Goal: Task Accomplishment & Management: Complete application form

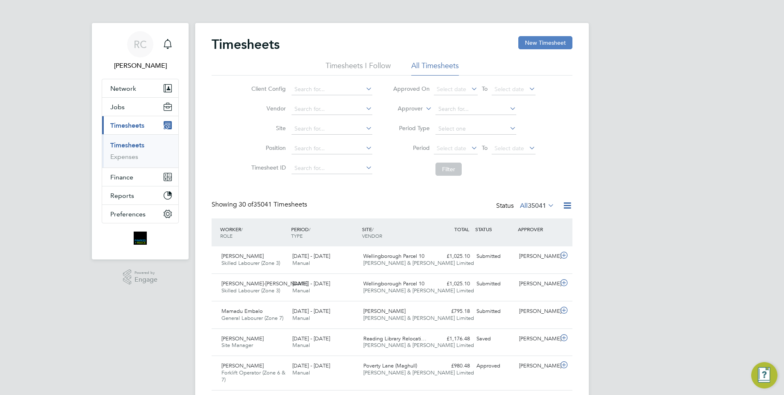
click at [534, 45] on button "New Timesheet" at bounding box center [545, 42] width 54 height 13
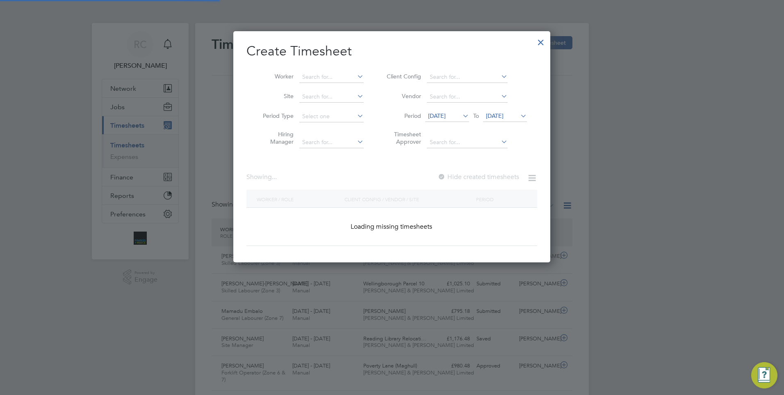
scroll to position [1291, 317]
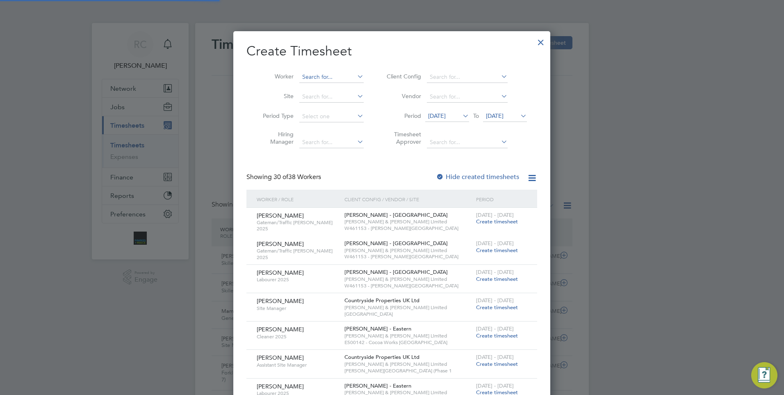
click at [330, 76] on input at bounding box center [331, 76] width 64 height 11
type input "pint"
click at [540, 41] on div at bounding box center [541, 40] width 15 height 15
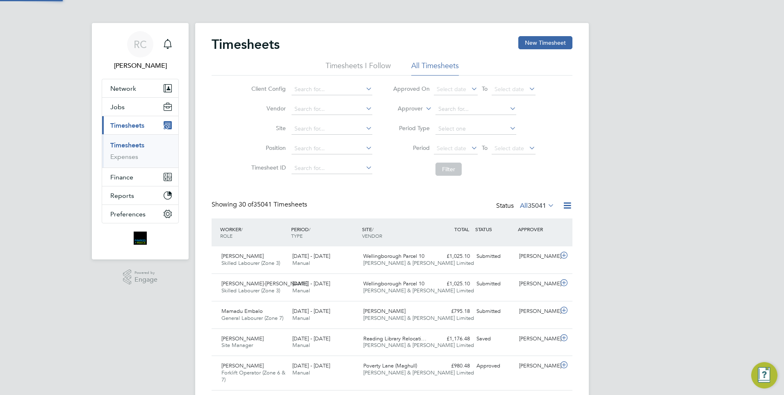
scroll to position [21, 71]
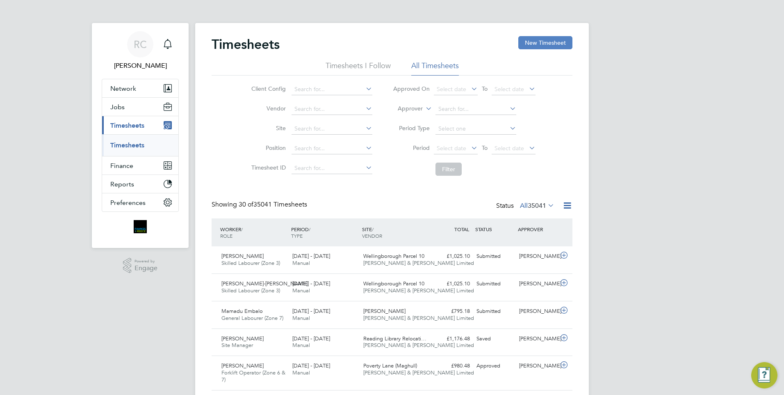
click at [539, 41] on button "New Timesheet" at bounding box center [545, 42] width 54 height 13
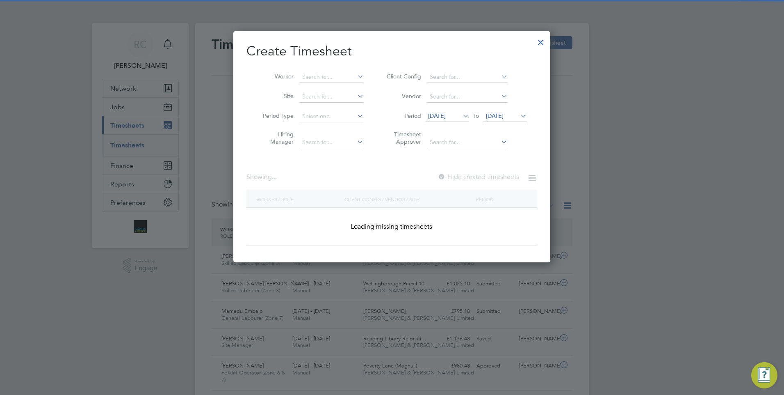
scroll to position [1291, 317]
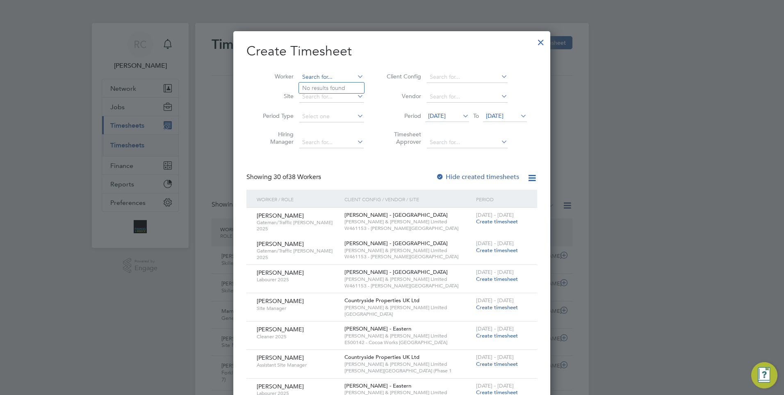
click at [329, 77] on input at bounding box center [331, 76] width 64 height 11
click at [329, 111] on li "Dumitr u Pintilie" at bounding box center [336, 110] width 75 height 11
type input "Dumitru Pintilie"
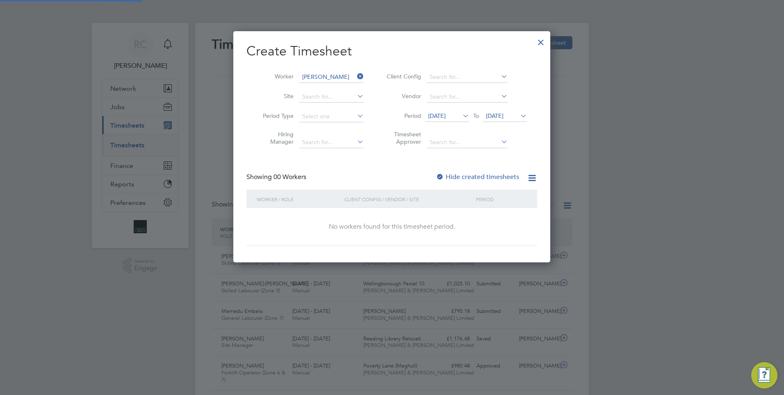
scroll to position [4, 4]
click at [356, 76] on icon at bounding box center [356, 76] width 0 height 11
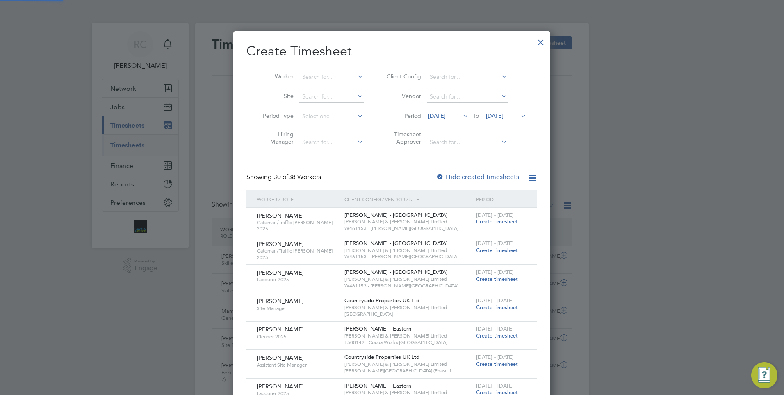
scroll to position [1291, 317]
click at [538, 44] on div at bounding box center [541, 40] width 15 height 15
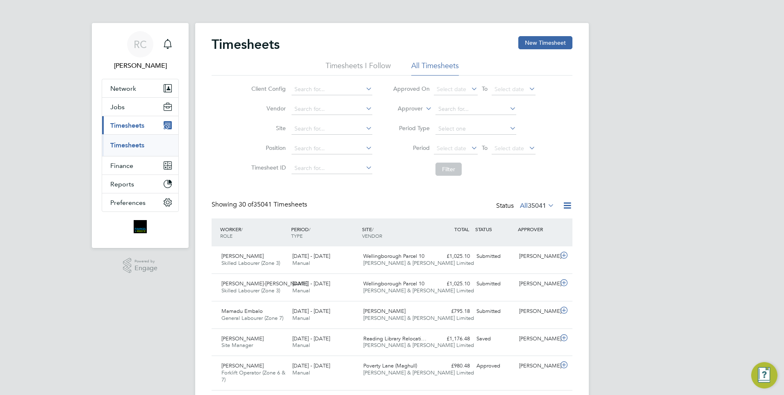
scroll to position [21, 71]
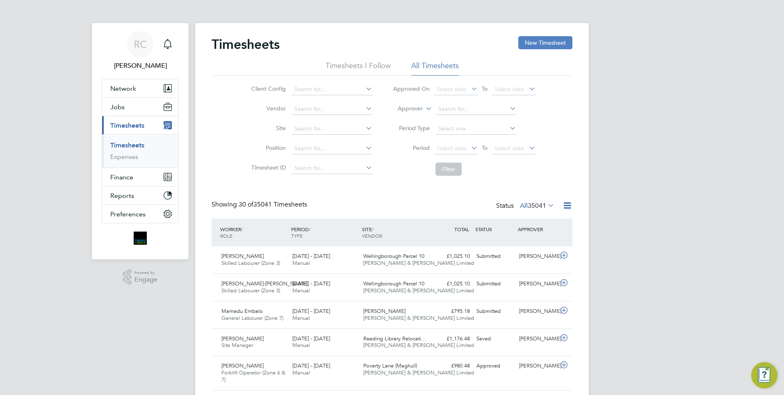
click at [542, 47] on button "New Timesheet" at bounding box center [545, 42] width 54 height 13
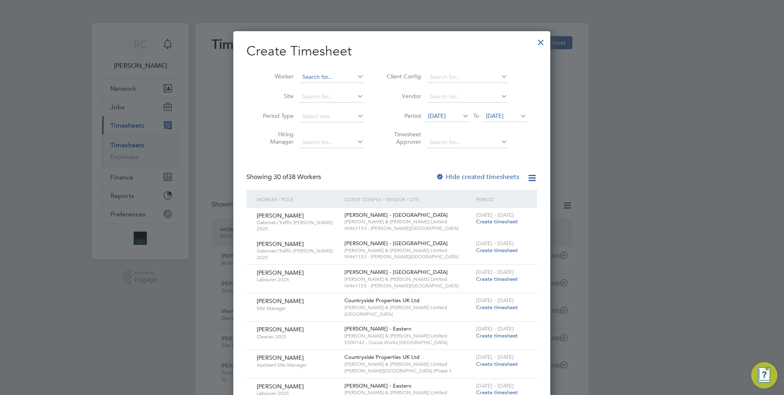
click at [342, 77] on input at bounding box center [331, 76] width 64 height 11
click at [340, 86] on li "Dumitru Pint ilie" at bounding box center [334, 87] width 71 height 11
type input "Dumitru Pintilie"
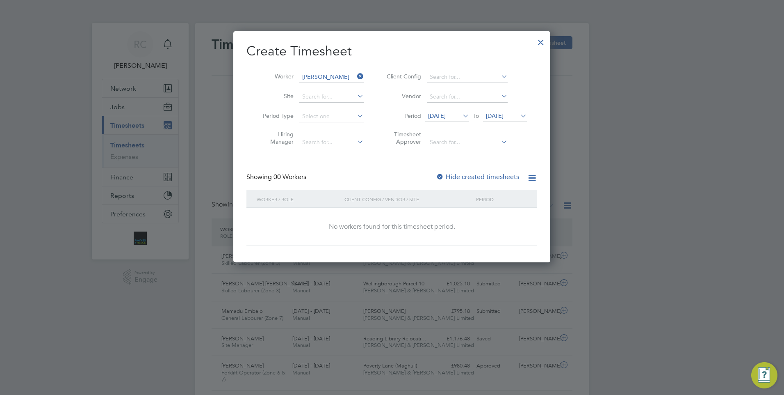
click at [461, 114] on icon at bounding box center [461, 115] width 0 height 11
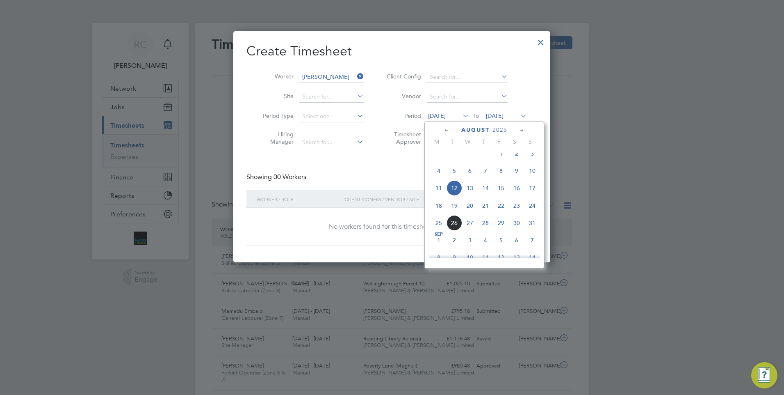
click at [437, 213] on span "18" at bounding box center [439, 206] width 16 height 16
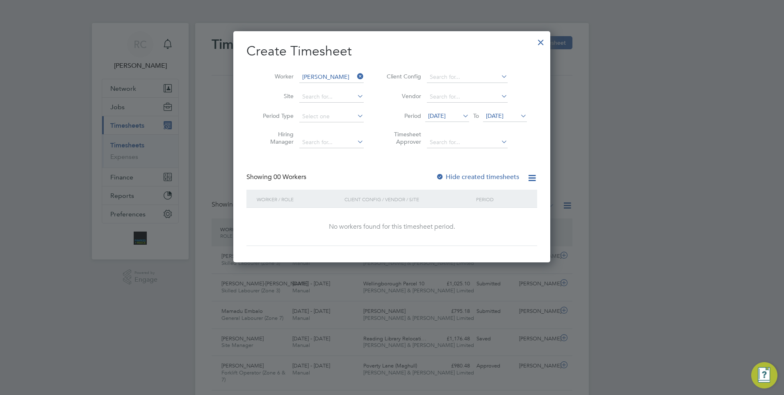
click at [519, 114] on icon at bounding box center [519, 115] width 0 height 11
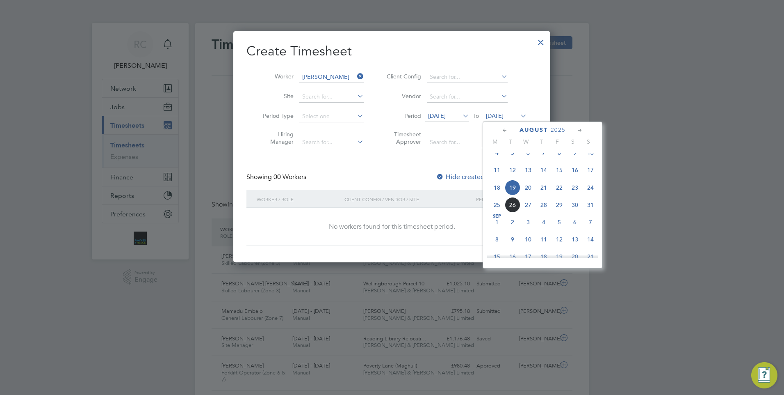
click at [591, 195] on span "24" at bounding box center [591, 188] width 16 height 16
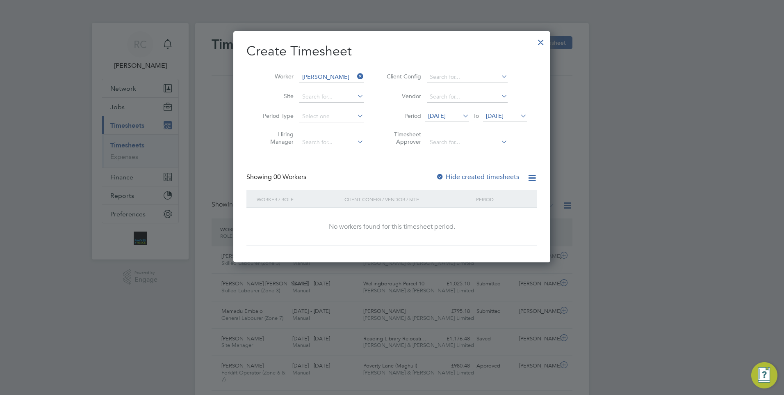
click at [490, 176] on label "Hide created timesheets" at bounding box center [477, 177] width 83 height 8
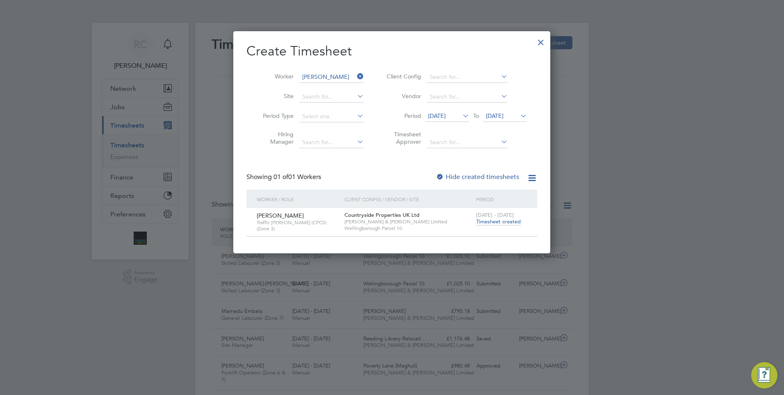
drag, startPoint x: 535, startPoint y: 39, endPoint x: 513, endPoint y: 57, distance: 28.8
click at [535, 39] on div at bounding box center [541, 40] width 15 height 15
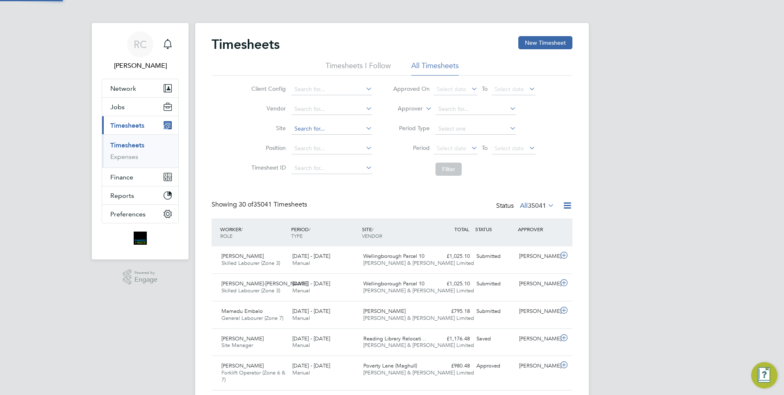
click at [307, 126] on input at bounding box center [332, 128] width 81 height 11
click at [339, 158] on li "Welling borough Parcel 10" at bounding box center [409, 161] width 237 height 11
type input "Wellingborough Parcel 10"
click at [370, 64] on li "Timesheets I Follow" at bounding box center [358, 68] width 65 height 15
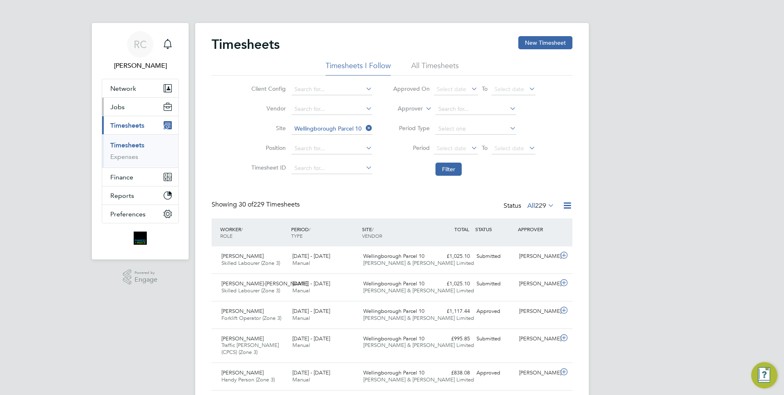
click at [121, 105] on span "Jobs" at bounding box center [117, 107] width 14 height 8
click at [121, 109] on span "Jobs" at bounding box center [117, 107] width 14 height 8
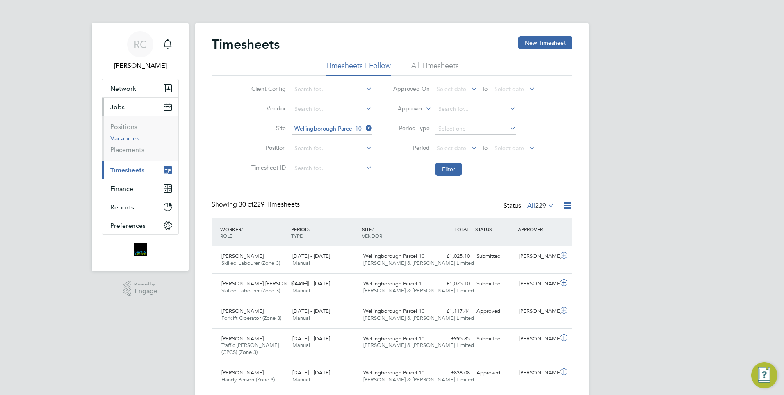
click at [128, 137] on link "Vacancies" at bounding box center [124, 138] width 29 height 8
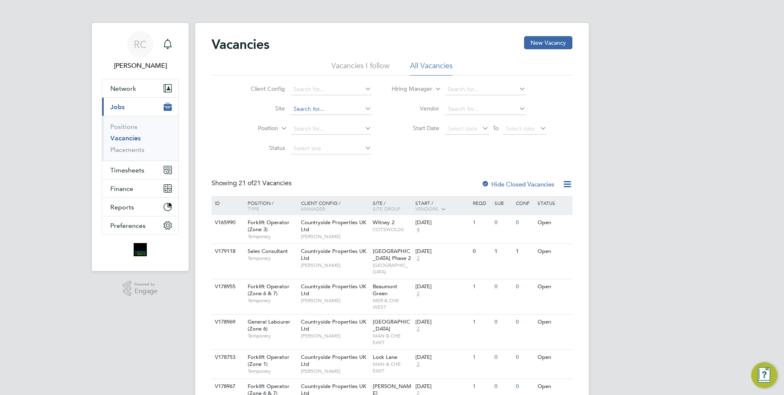
click at [320, 110] on input at bounding box center [331, 108] width 81 height 11
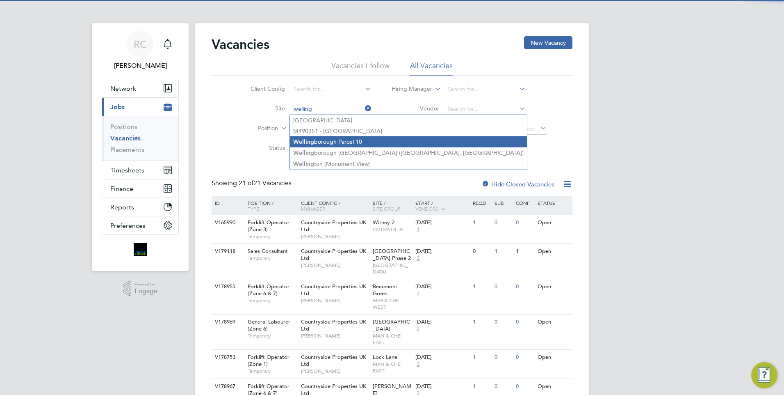
click at [337, 143] on li "Welling borough Parcel 10" at bounding box center [408, 141] width 237 height 11
type input "Wellingborough Parcel 10"
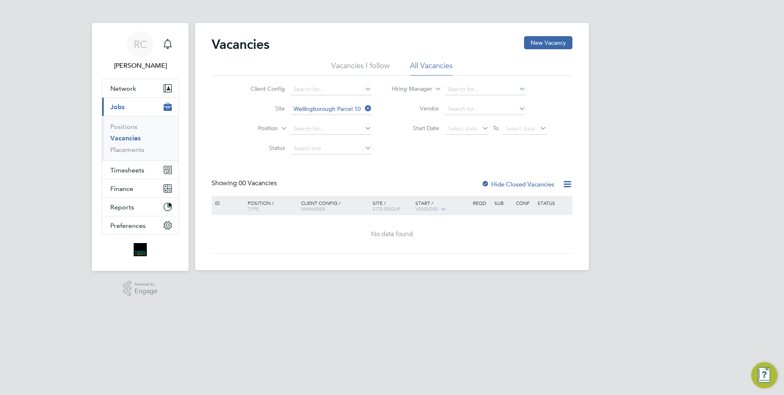
click at [372, 63] on li "Vacancies I follow" at bounding box center [360, 68] width 58 height 15
drag, startPoint x: 134, startPoint y: 150, endPoint x: 140, endPoint y: 148, distance: 5.9
click at [135, 150] on link "Placements" at bounding box center [127, 150] width 34 height 8
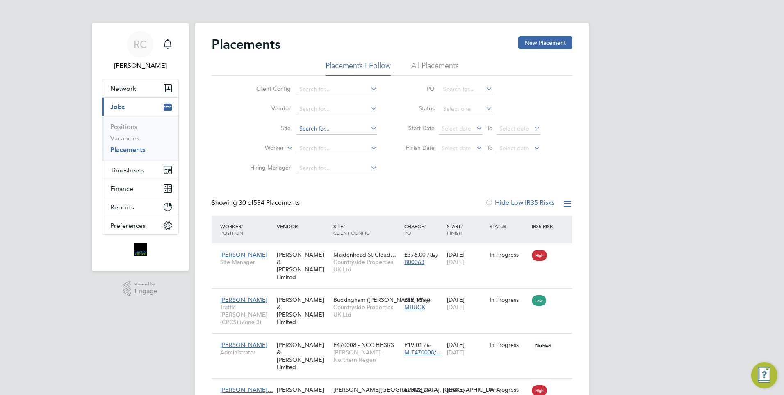
click at [330, 129] on input at bounding box center [337, 128] width 81 height 11
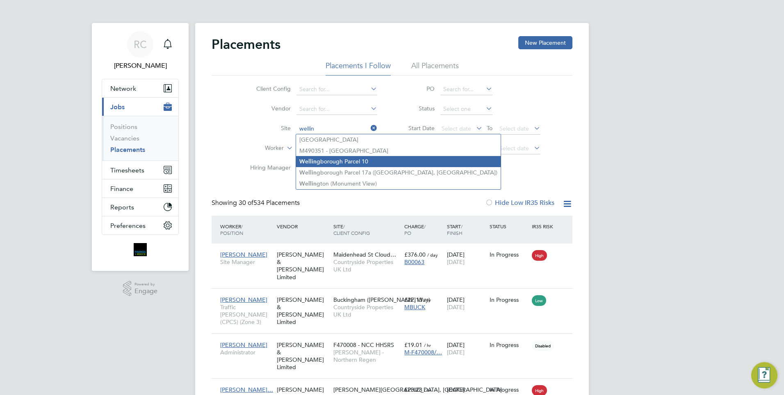
click at [341, 158] on li "Wellin gborough Parcel 10" at bounding box center [398, 161] width 205 height 11
type input "Wellingborough Parcel 10"
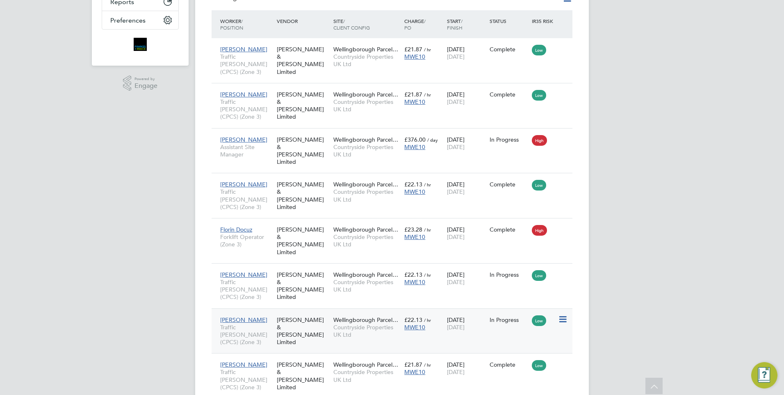
click at [436, 312] on div "£22.13 / hr MWE10" at bounding box center [423, 323] width 43 height 23
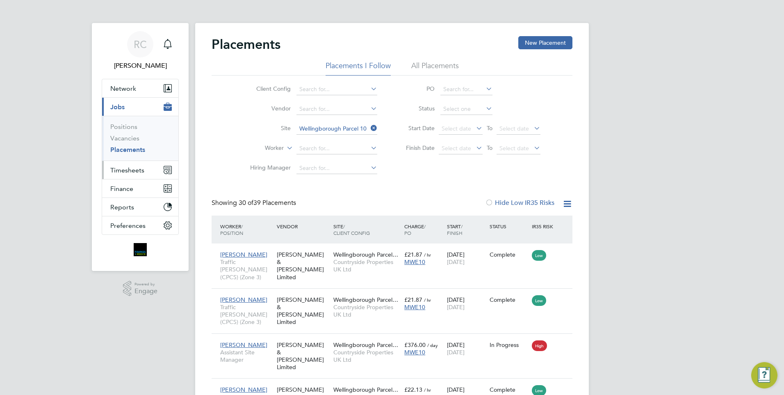
click at [125, 172] on span "Timesheets" at bounding box center [127, 170] width 34 height 8
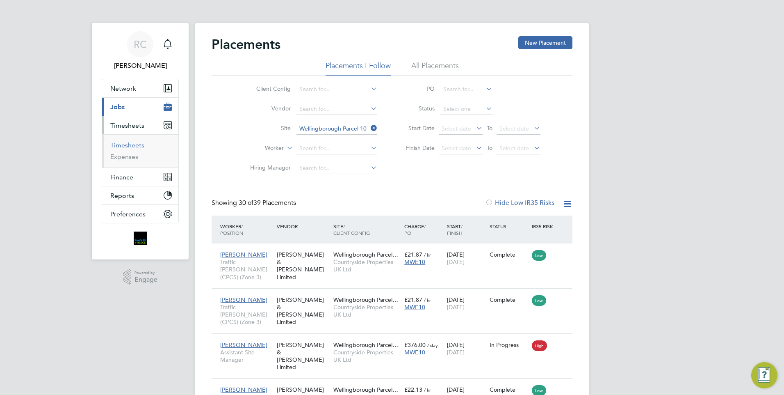
click at [128, 147] on link "Timesheets" at bounding box center [127, 145] width 34 height 8
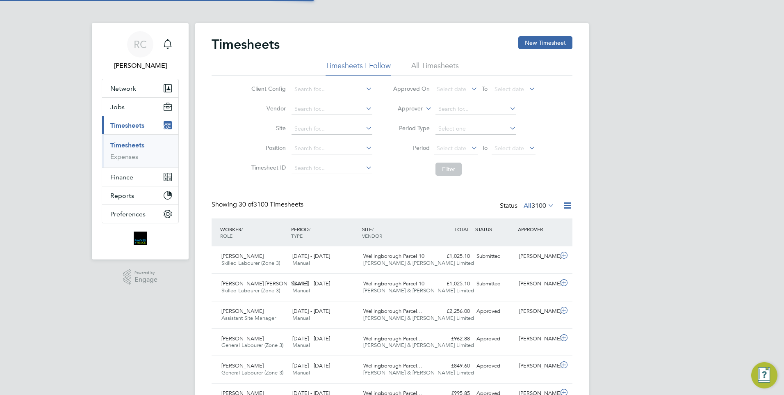
scroll to position [21, 71]
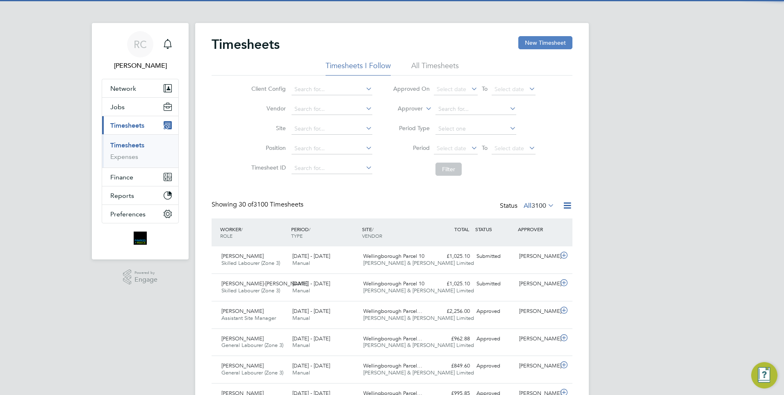
click at [549, 43] on button "New Timesheet" at bounding box center [545, 42] width 54 height 13
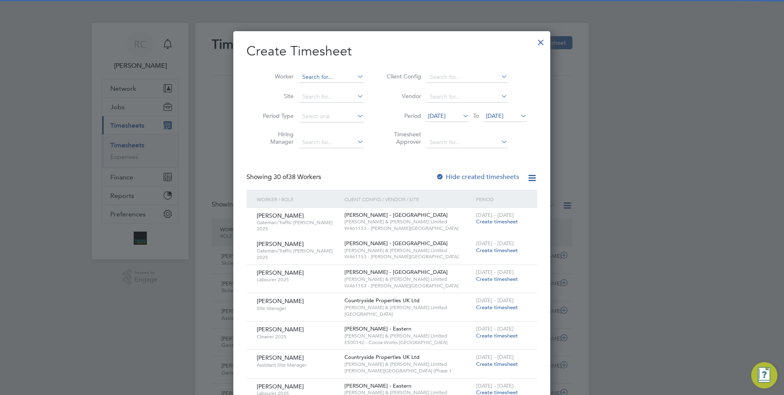
click at [320, 73] on input at bounding box center [331, 76] width 64 height 11
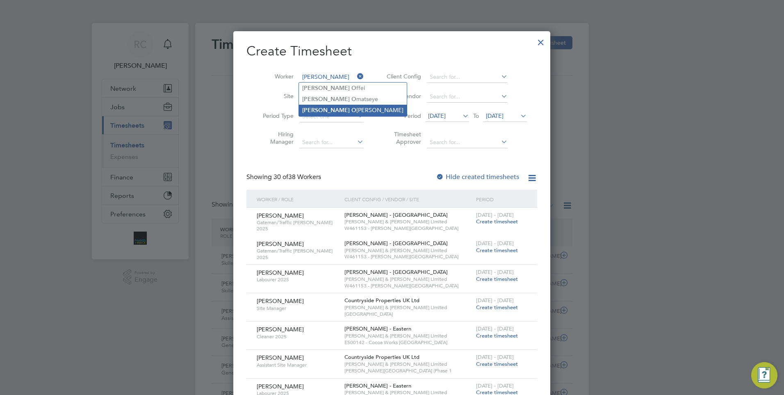
click at [338, 110] on li "Samuel O wusu Ansah" at bounding box center [353, 110] width 108 height 11
type input "[PERSON_NAME]"
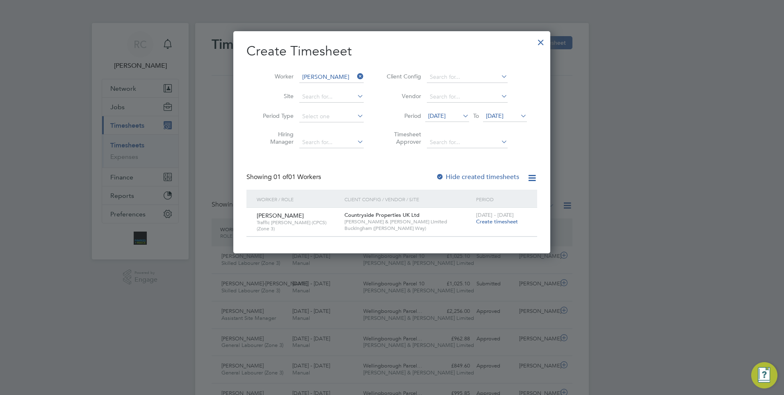
click at [500, 220] on span "Create timesheet" at bounding box center [497, 221] width 42 height 7
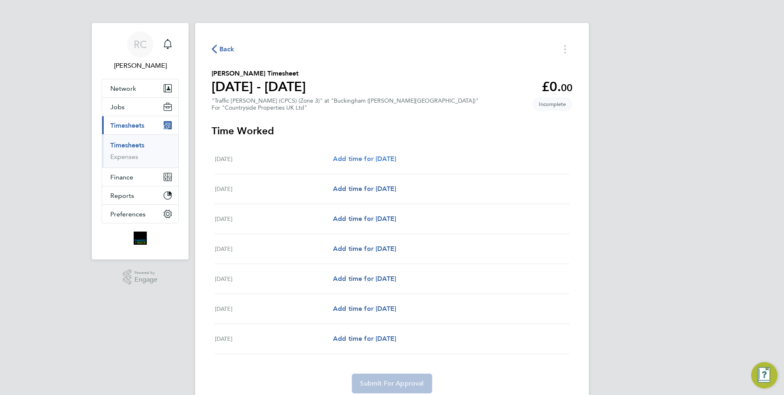
click at [396, 161] on span "Add time for Mon 18 Aug" at bounding box center [364, 159] width 63 height 8
select select "30"
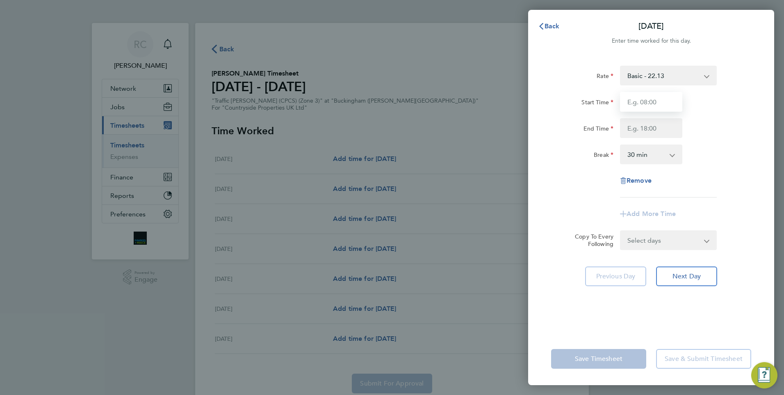
drag, startPoint x: 658, startPoint y: 99, endPoint x: 664, endPoint y: 106, distance: 9.4
click at [658, 99] on input "Start Time" at bounding box center [651, 102] width 62 height 20
type input "07:30"
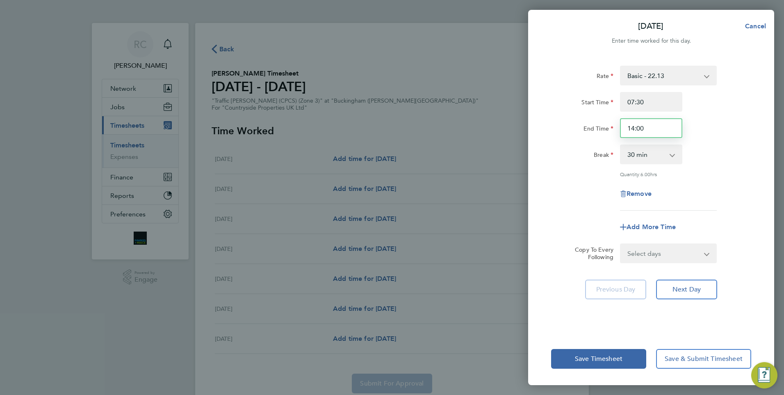
drag, startPoint x: 651, startPoint y: 128, endPoint x: 608, endPoint y: 129, distance: 43.5
click at [608, 129] on div "End Time 14:00" at bounding box center [651, 128] width 207 height 20
type input "17:00"
click at [765, 128] on div "Rate Basic - 22.13 Start Time 07:30 End Time 17:00 Break 0 min 15 min 30 min 45…" at bounding box center [651, 194] width 246 height 276
click at [690, 294] on button "Next Day" at bounding box center [686, 289] width 61 height 20
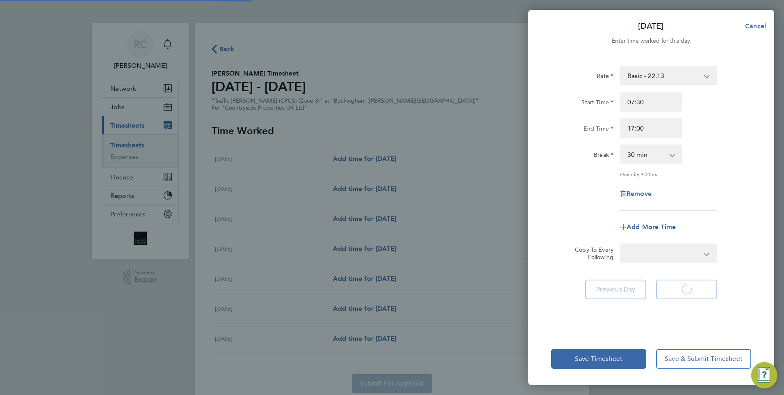
select select "30"
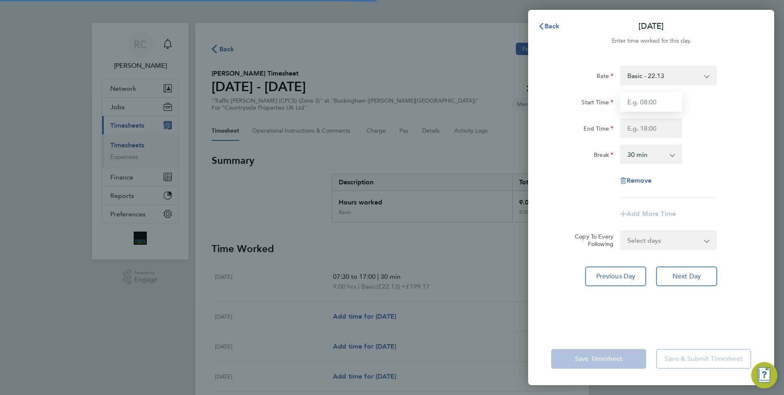
click at [655, 100] on input "Start Time" at bounding box center [651, 102] width 62 height 20
type input "07:30"
type input "17:00"
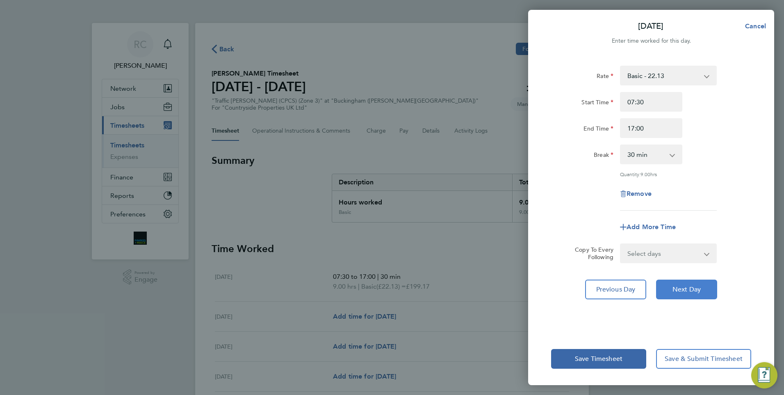
click at [699, 292] on span "Next Day" at bounding box center [687, 289] width 28 height 8
select select "30"
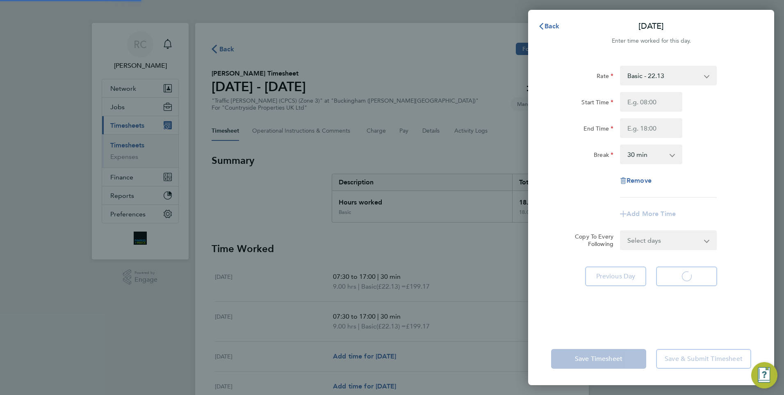
select select "30"
click at [651, 105] on input "Start Time" at bounding box center [651, 102] width 62 height 20
type input "07:30"
type input "17:00"
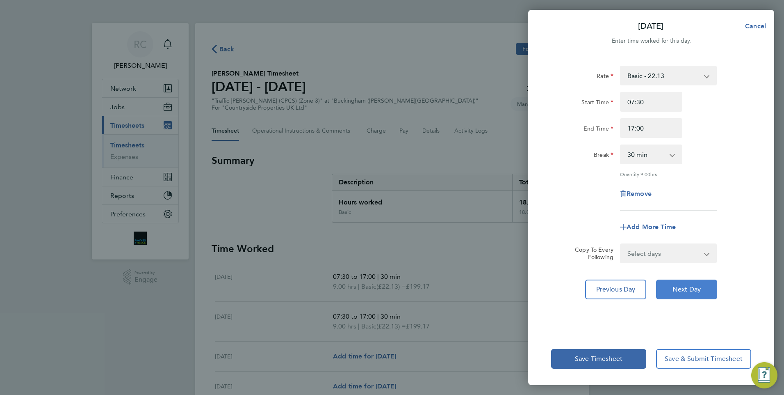
click at [695, 289] on span "Next Day" at bounding box center [687, 289] width 28 height 8
select select "30"
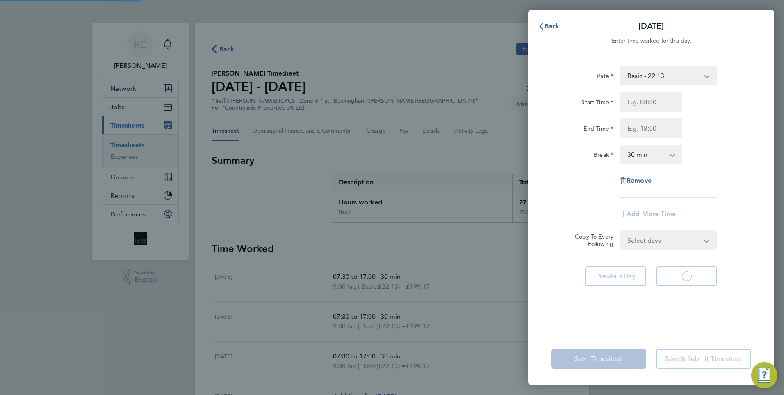
select select "30"
drag, startPoint x: 661, startPoint y: 101, endPoint x: 657, endPoint y: 108, distance: 8.1
click at [654, 103] on input "Start Time" at bounding box center [651, 102] width 62 height 20
type input "07:30"
type input "17:00"
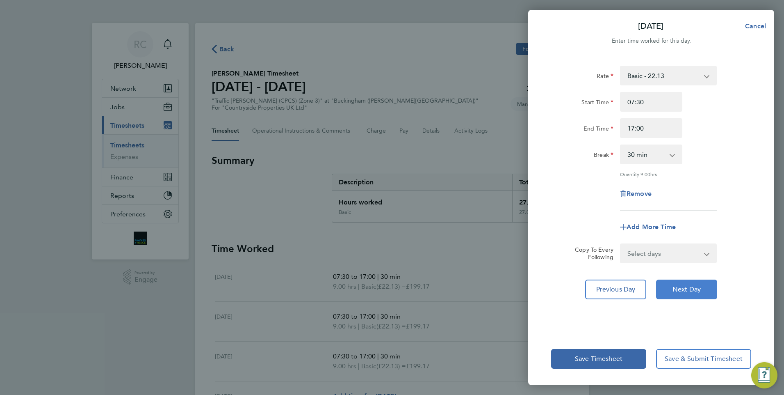
click at [697, 293] on button "Next Day" at bounding box center [686, 289] width 61 height 20
select select "30"
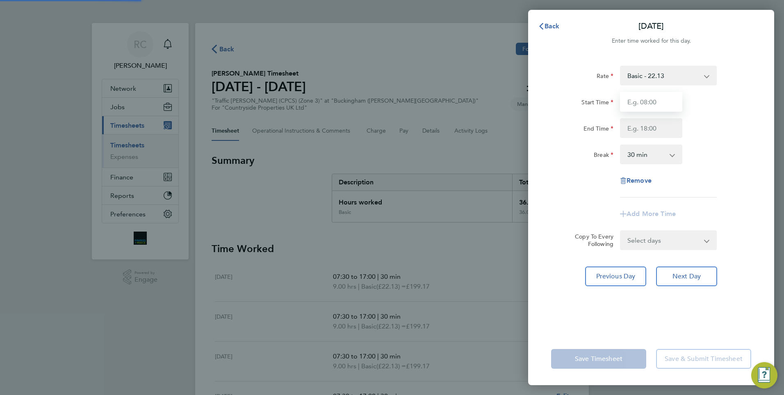
click at [653, 98] on input "Start Time" at bounding box center [651, 102] width 62 height 20
type input "07:30"
type input "17:00"
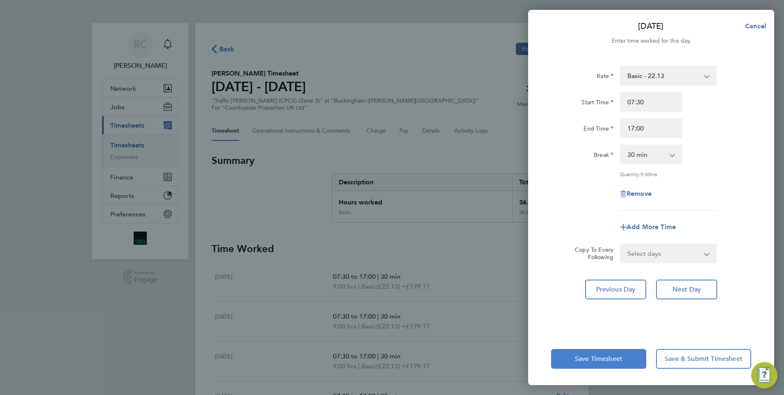
click at [614, 355] on span "Save Timesheet" at bounding box center [599, 358] width 48 height 8
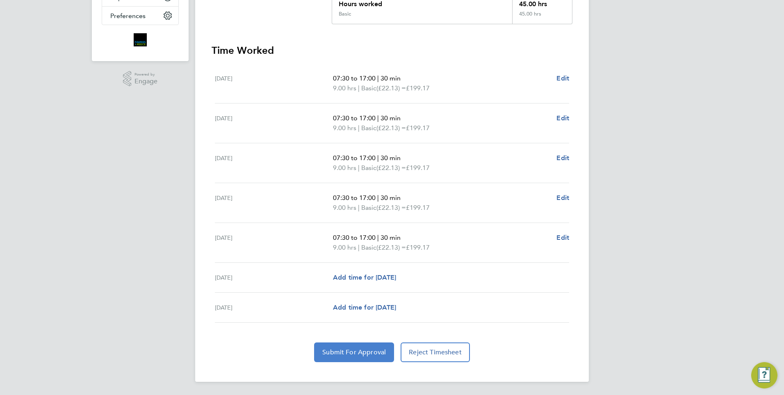
click at [366, 348] on span "Submit For Approval" at bounding box center [354, 352] width 64 height 8
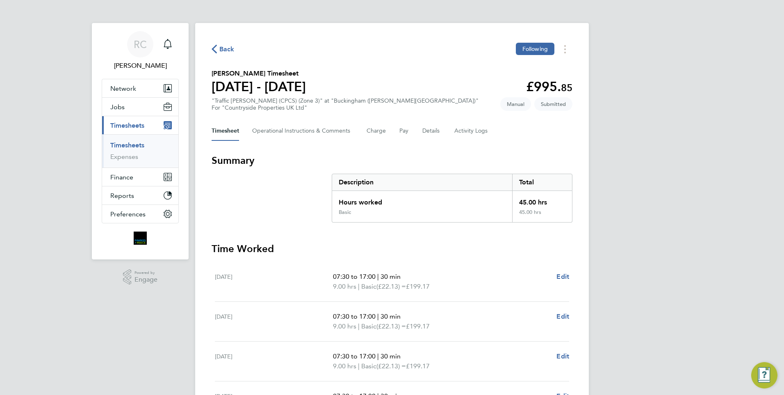
click at [224, 45] on span "Back" at bounding box center [226, 49] width 15 height 10
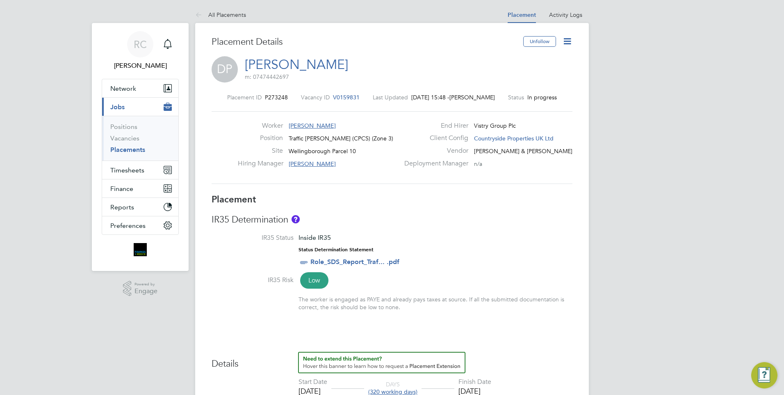
click at [571, 42] on icon at bounding box center [567, 41] width 10 height 10
click at [534, 71] on li "Timesheet Settings" at bounding box center [541, 71] width 60 height 11
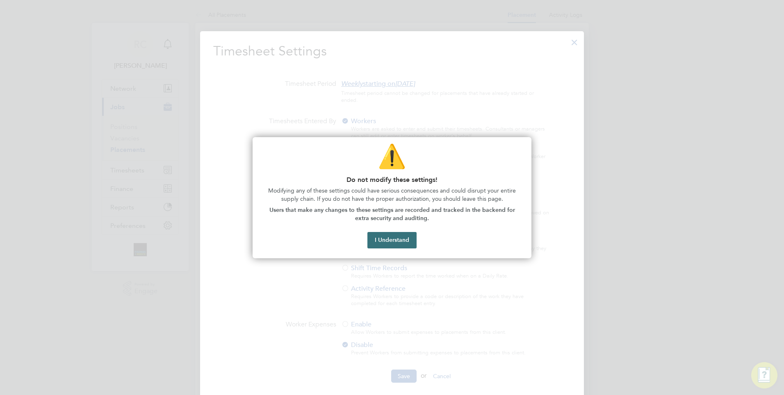
click at [400, 238] on button "I Understand" at bounding box center [392, 240] width 49 height 16
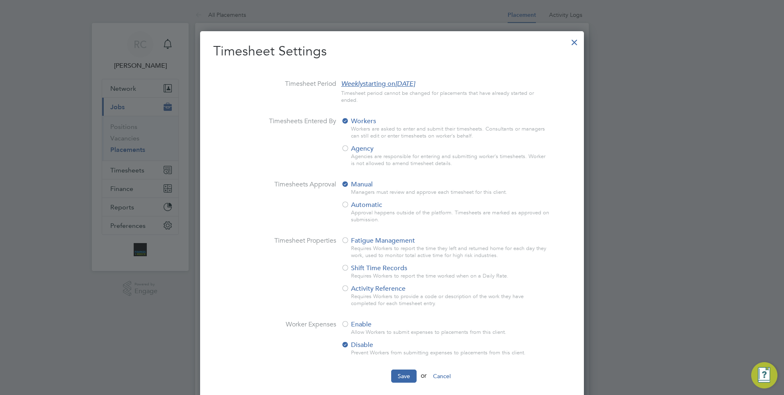
click at [577, 43] on div at bounding box center [574, 40] width 15 height 15
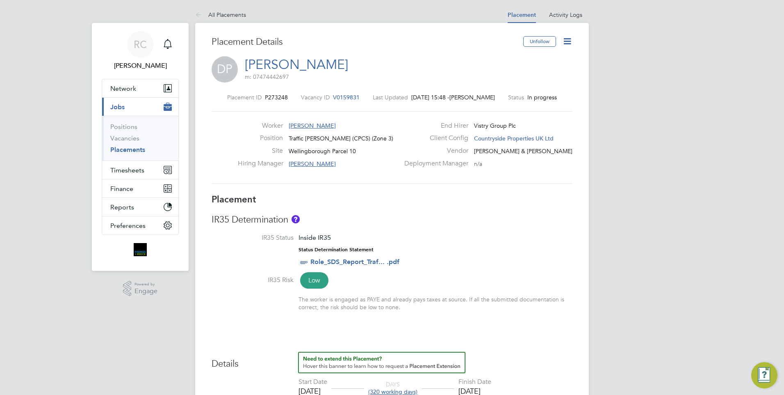
click at [316, 125] on span "[PERSON_NAME]" at bounding box center [312, 125] width 47 height 7
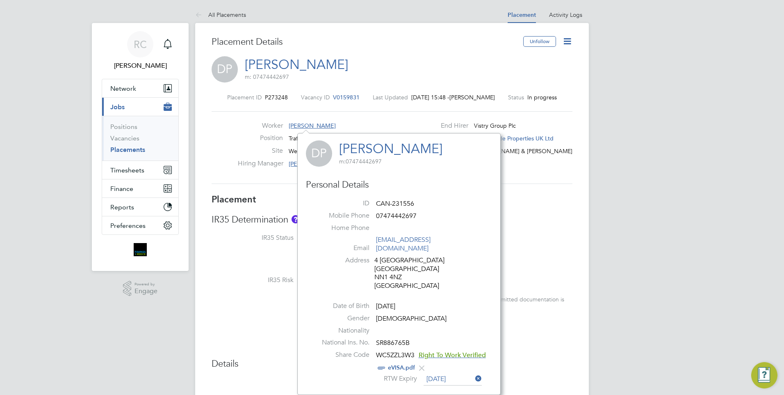
click at [421, 105] on div "Placement ID P273248 Vacancy ID V0159831 Last Updated [DATE] 15:48 - [PERSON_NA…" at bounding box center [392, 139] width 361 height 110
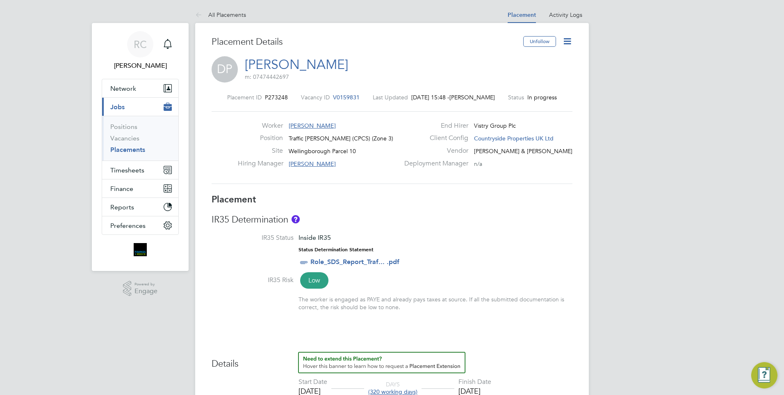
click at [374, 127] on div "Worker [PERSON_NAME]" at bounding box center [319, 127] width 162 height 13
drag, startPoint x: 126, startPoint y: 169, endPoint x: 135, endPoint y: 171, distance: 8.6
click at [128, 169] on span "Timesheets" at bounding box center [127, 170] width 34 height 8
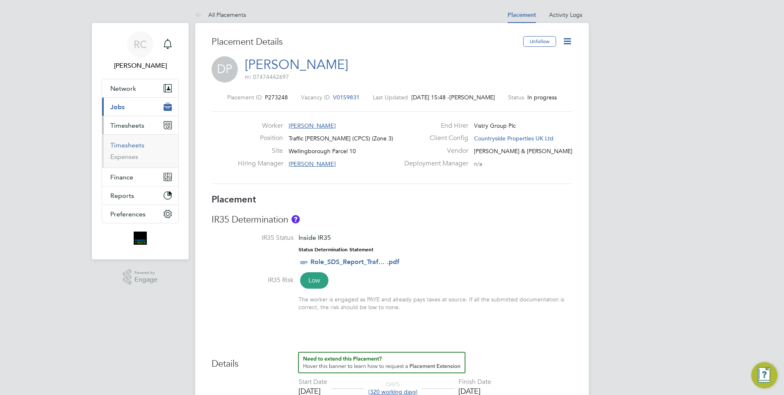
click at [135, 146] on link "Timesheets" at bounding box center [127, 145] width 34 height 8
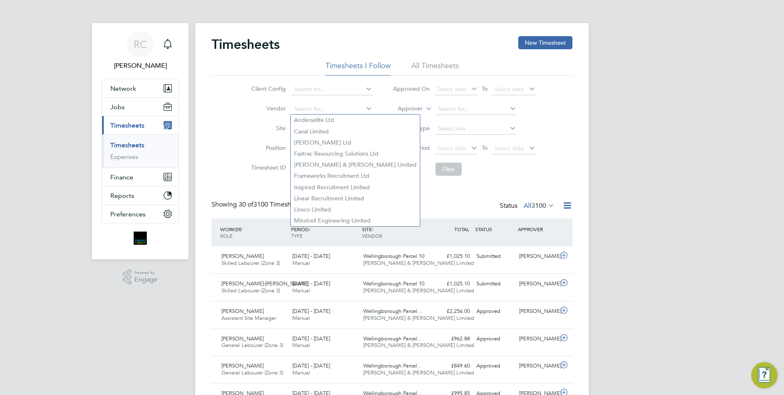
click at [244, 114] on li "Vendor" at bounding box center [311, 109] width 144 height 20
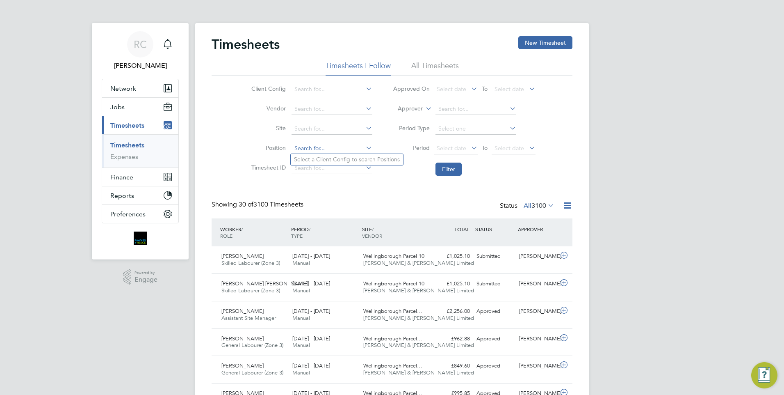
click at [322, 144] on input at bounding box center [332, 148] width 81 height 11
drag, startPoint x: 251, startPoint y: 142, endPoint x: 257, endPoint y: 139, distance: 6.8
click at [254, 140] on li "Position" at bounding box center [311, 149] width 144 height 20
click at [326, 128] on input at bounding box center [332, 128] width 81 height 11
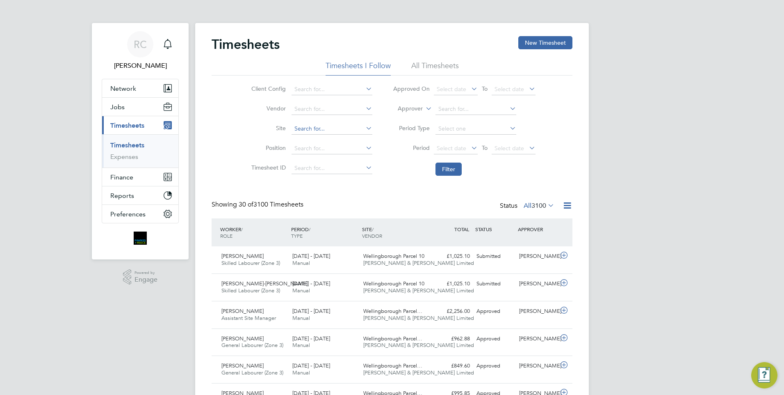
click at [320, 126] on input at bounding box center [332, 128] width 81 height 11
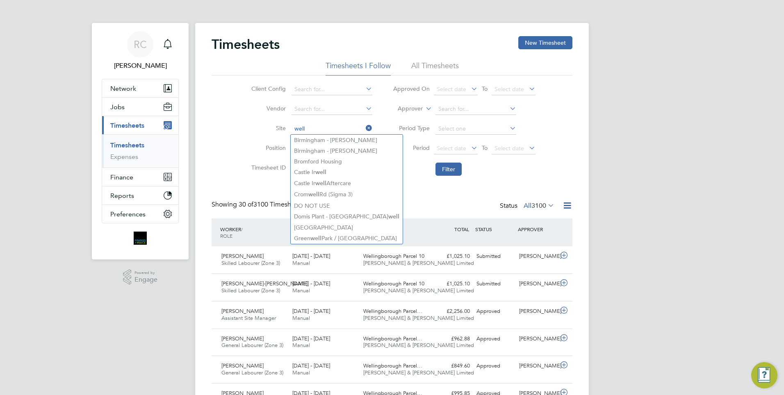
type input "well"
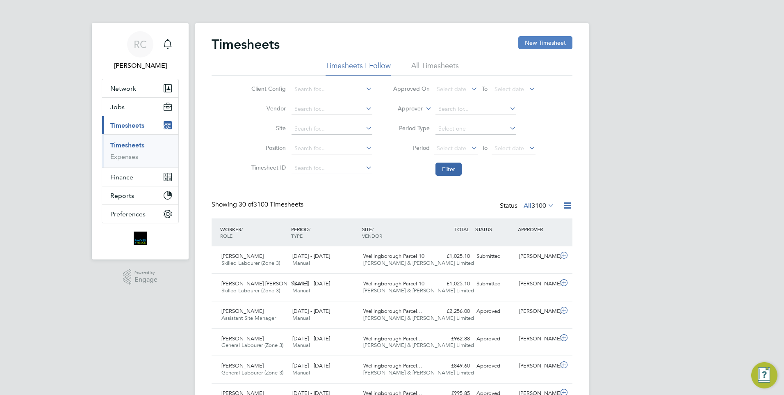
click at [548, 40] on button "New Timesheet" at bounding box center [545, 42] width 54 height 13
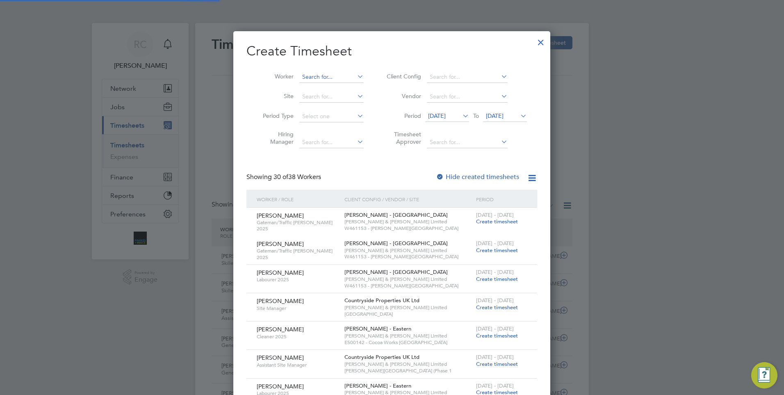
click at [326, 75] on input at bounding box center [331, 76] width 64 height 11
drag, startPoint x: 357, startPoint y: 161, endPoint x: 350, endPoint y: 129, distance: 32.7
click at [341, 94] on input at bounding box center [331, 96] width 64 height 11
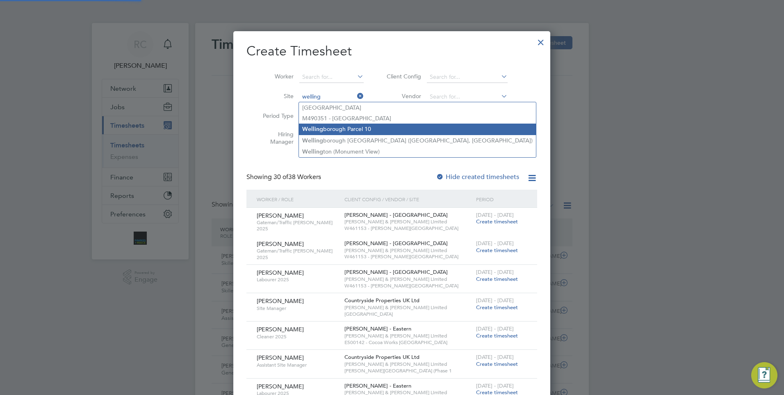
click at [351, 126] on li "Welling borough Parcel 10" at bounding box center [417, 128] width 237 height 11
type input "Wellingborough Parcel 10"
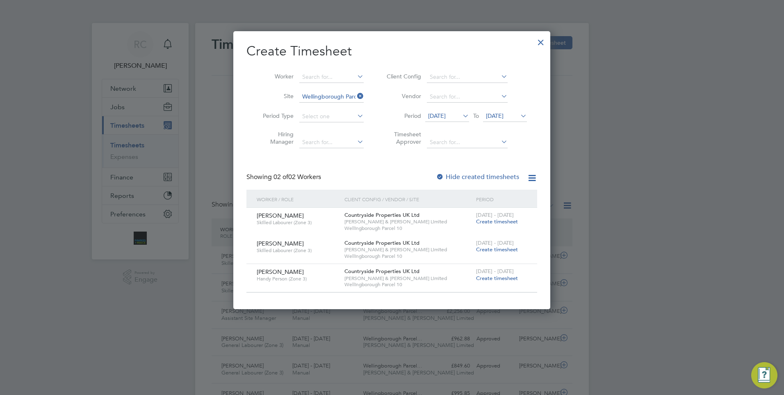
click at [356, 97] on icon at bounding box center [356, 95] width 0 height 11
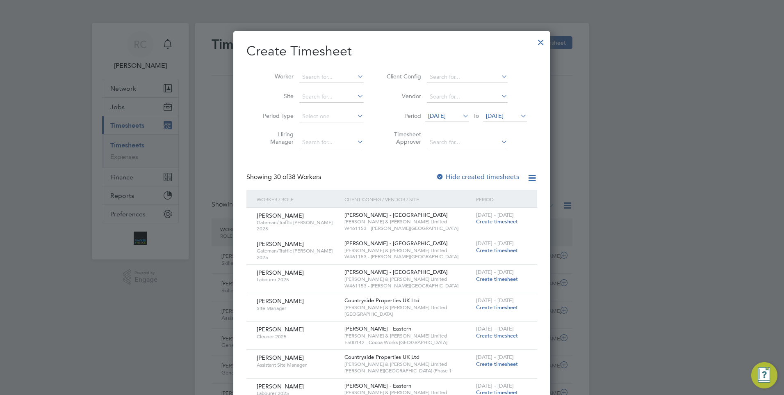
click at [356, 74] on icon at bounding box center [356, 76] width 0 height 11
click at [340, 108] on li "Dumitr u Pintilie" at bounding box center [336, 110] width 75 height 11
type input "[PERSON_NAME]"
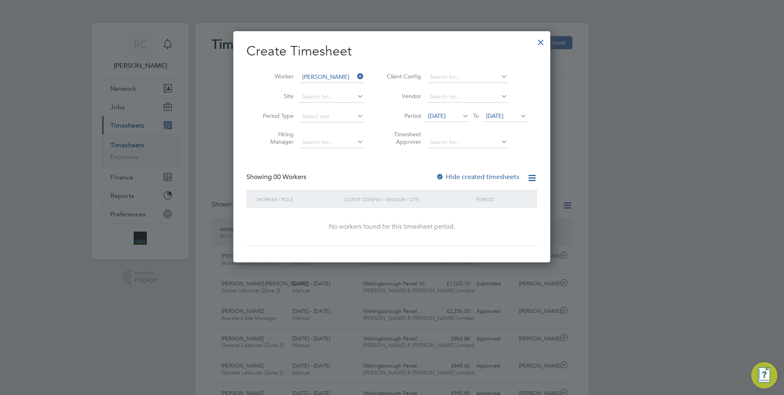
click at [462, 174] on label "Hide created timesheets" at bounding box center [477, 177] width 83 height 8
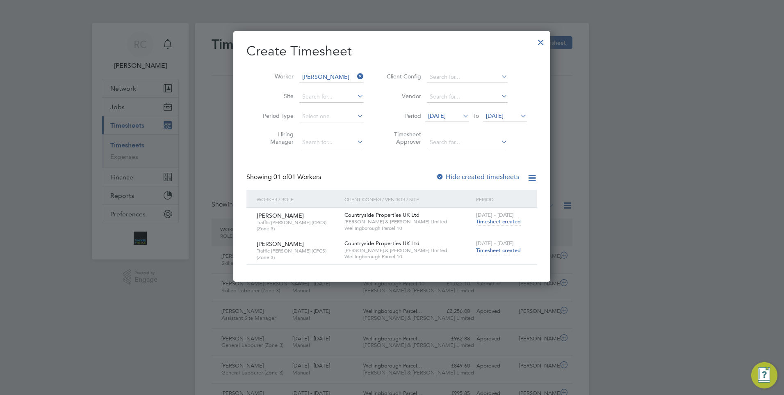
click at [453, 247] on span "[PERSON_NAME] & [PERSON_NAME] Limited" at bounding box center [409, 250] width 128 height 7
click at [502, 250] on span "Timesheet created" at bounding box center [498, 250] width 45 height 7
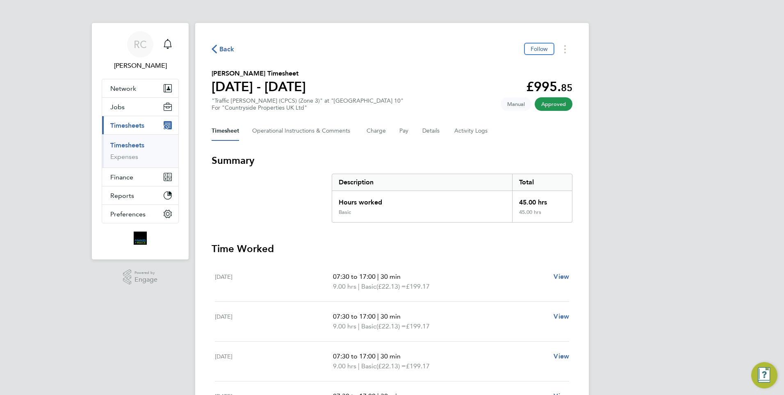
click at [220, 46] on span "Back" at bounding box center [226, 49] width 15 height 10
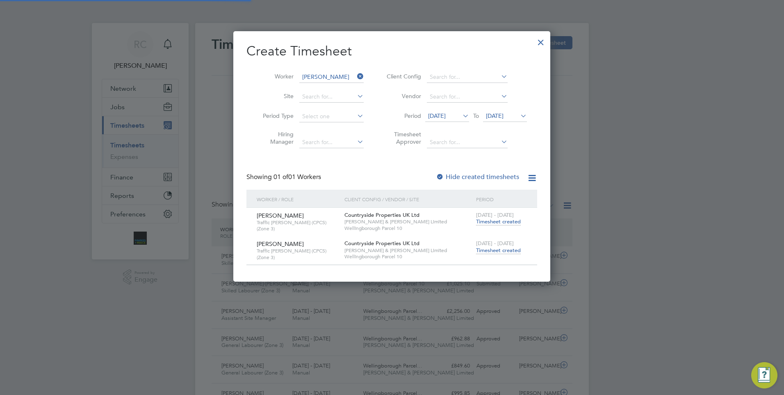
scroll to position [249, 317]
click at [541, 43] on div at bounding box center [541, 40] width 15 height 15
